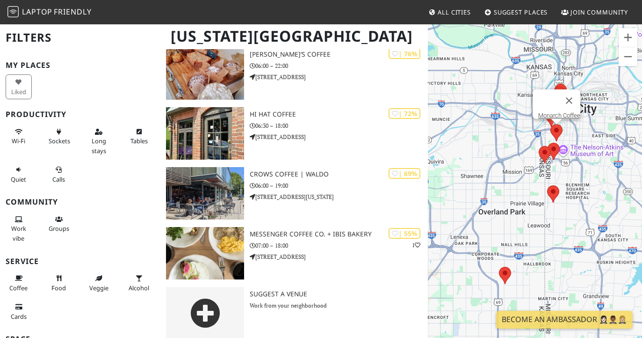
scroll to position [634, 0]
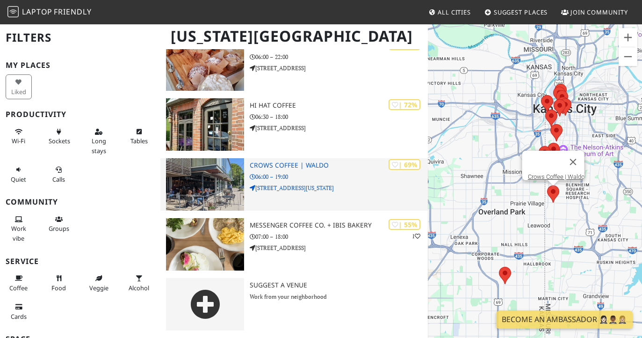
click at [324, 196] on div "| 69% Crows Coffee | Waldo 06:00 – 19:00 7440 Washington St" at bounding box center [339, 184] width 178 height 52
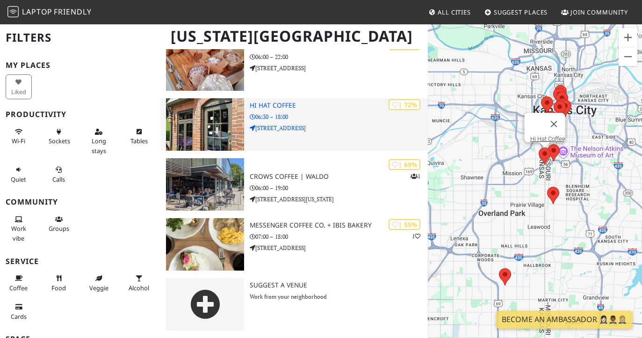
scroll to position [634, 0]
click at [323, 126] on p "5012 State Line Rd" at bounding box center [339, 127] width 178 height 9
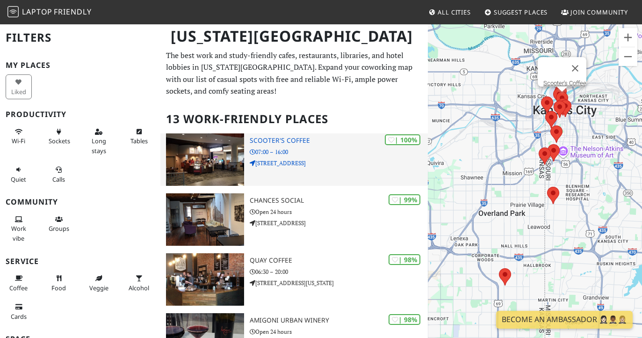
click at [271, 140] on h3 "Scooter's Coffee" at bounding box center [339, 141] width 178 height 8
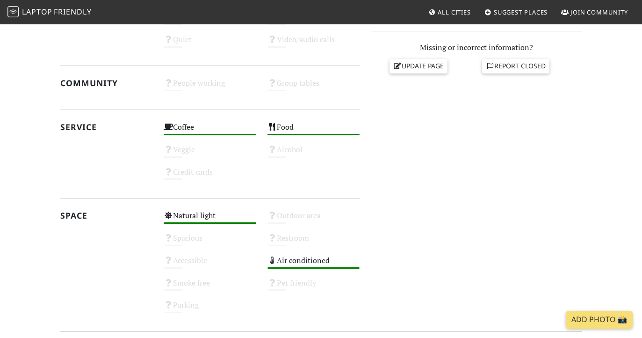
scroll to position [505, 0]
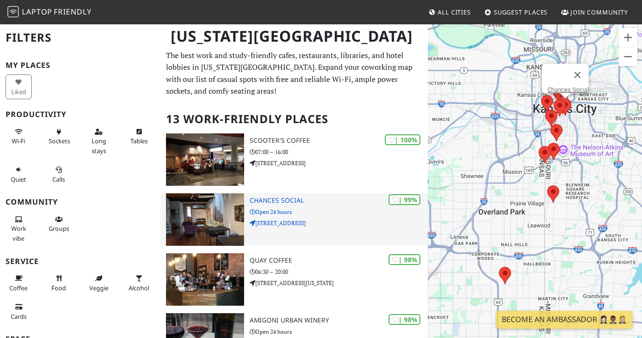
click at [281, 202] on h3 "Chances Social" at bounding box center [339, 200] width 178 height 8
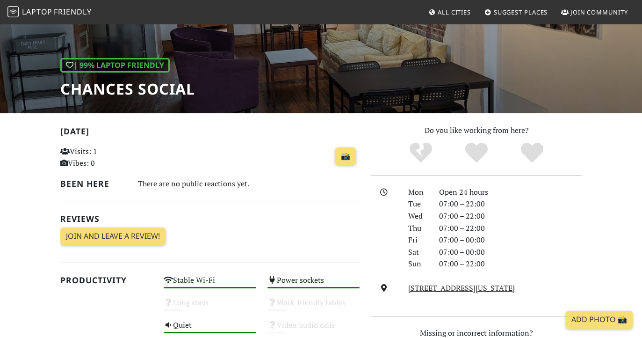
scroll to position [149, 0]
